Goal: Information Seeking & Learning: Learn about a topic

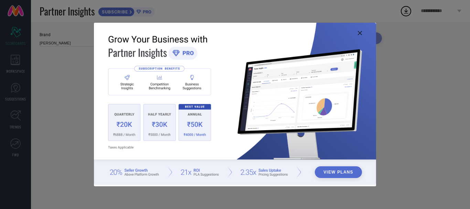
type input "All"
click at [360, 31] on img at bounding box center [235, 104] width 282 height 162
click at [359, 32] on icon at bounding box center [360, 33] width 4 height 4
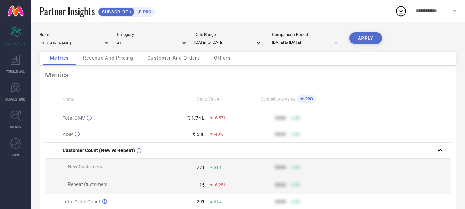
click at [360, 35] on button "APPLY" at bounding box center [365, 38] width 33 height 12
click at [101, 62] on div "Revenue And Pricing" at bounding box center [108, 59] width 64 height 14
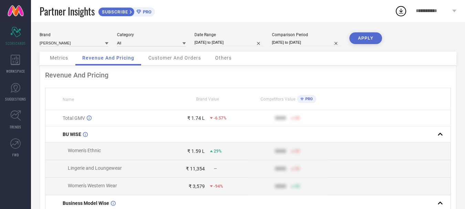
click at [174, 56] on span "Customer And Orders" at bounding box center [174, 58] width 53 height 6
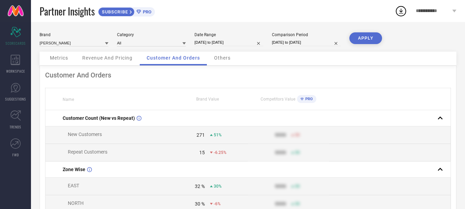
click at [219, 53] on div "Others" at bounding box center [222, 59] width 30 height 14
